Goal: Transaction & Acquisition: Purchase product/service

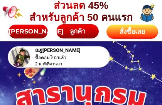
click at [124, 30] on div "สั่งซื้อเลย" at bounding box center [132, 32] width 54 height 10
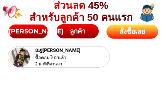
scroll to position [3260, 0]
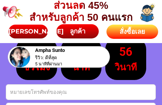
click at [70, 92] on input "Input phone_number" at bounding box center [80, 92] width 149 height 15
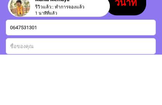
type input "0647531301"
click at [28, 90] on input "Input full_name" at bounding box center [80, 97] width 149 height 15
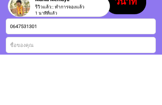
scroll to position [3455, 0]
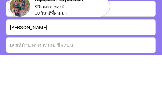
type input "[PERSON_NAME]"
click at [47, 89] on input "Input address" at bounding box center [80, 96] width 149 height 15
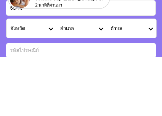
type input "55/13"
click at [18, 78] on select "จังหวัด กระบี่/ Krabi กรุงเทพมหานคร/ [GEOGRAPHIC_DATA] กาญจนบุรี/ [GEOGRAPHIC_D…" at bounding box center [32, 87] width 50 height 19
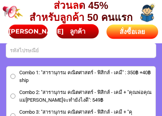
select select "66_R1908771"
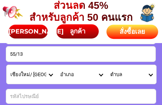
scroll to position [3496, 0]
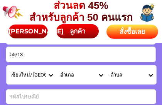
click at [69, 74] on select "อำเภอ [PERSON_NAME]ณิ[PERSON_NAME]/ Galyani Vadhana จอมทอง/ Chom Thong เชียงดาว…" at bounding box center [81, 75] width 50 height 19
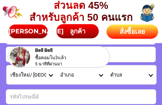
select select "66_R221"
click at [121, 75] on select "ตำบล ช้างคลาน/ [GEOGRAPHIC_DATA] ช้างเผือก/ Chang Phueak ช้างม่อย/ Chang Moi ท่…" at bounding box center [132, 75] width 50 height 19
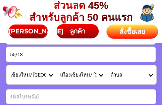
select select "66_R0004121"
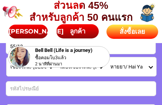
click at [46, 87] on input "Input number_input_1" at bounding box center [81, 89] width 150 height 14
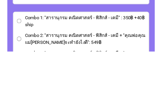
scroll to position [3537, 0]
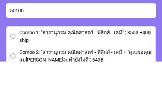
type input "50100"
click at [12, 78] on input "Combo 1: "สารานุกรม คณิตศาสตร์ - ฟิสิกส์ - เคมี" : 350฿ +40฿ ship" at bounding box center [12, 80] width 5 height 5
radio input "true"
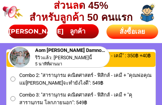
click at [10, 78] on input "Combo 2: "สารานุกรม คณิตศาสตร์ - ฟิสิกส์ - เคมี + "คุณพ่อคุณแม่[PERSON_NAME]จะท…" at bounding box center [12, 79] width 5 height 5
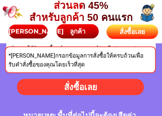
scroll to position [3711, 0]
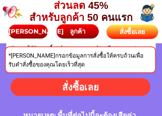
click at [56, 83] on div "สั่งซื้อเลย" at bounding box center [81, 87] width 144 height 14
radio input "true"
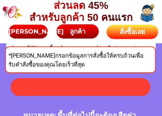
radio input "true"
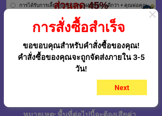
click at [110, 87] on div "Next" at bounding box center [122, 87] width 50 height 10
